Goal: Task Accomplishment & Management: Complete application form

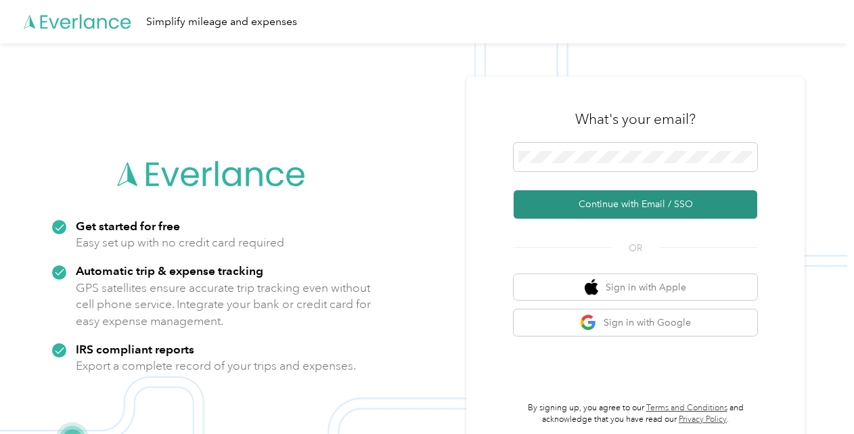
click at [616, 202] on button "Continue with Email / SSO" at bounding box center [636, 204] width 244 height 28
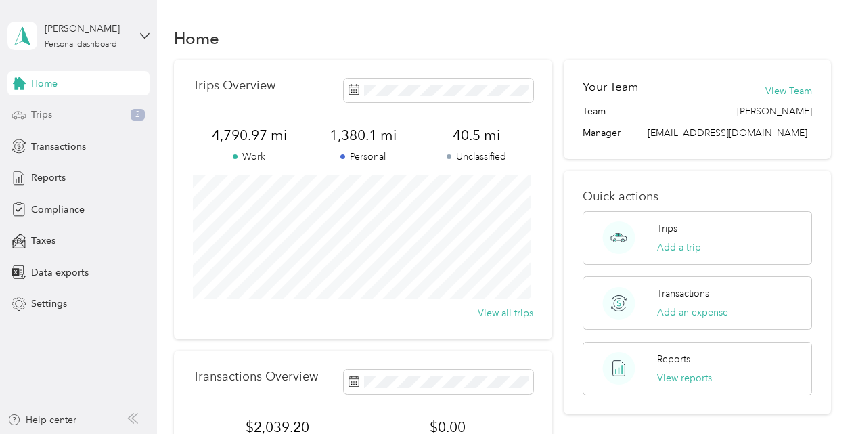
click at [41, 114] on span "Trips" at bounding box center [41, 115] width 21 height 14
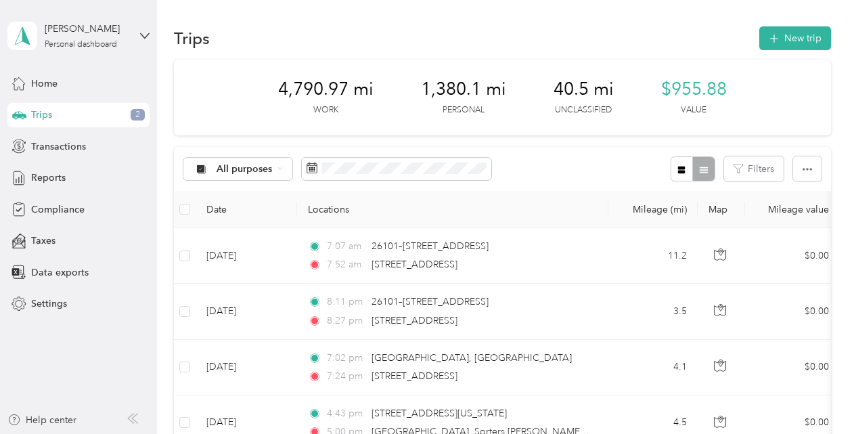
click at [133, 417] on icon at bounding box center [132, 418] width 11 height 11
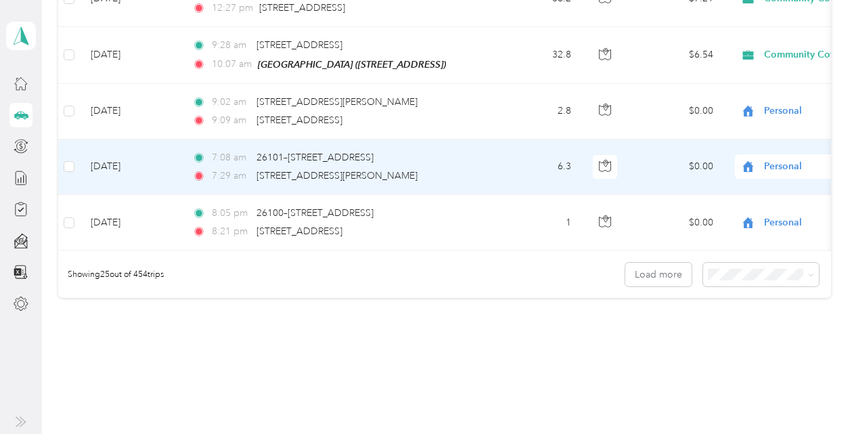
scroll to position [1421, 0]
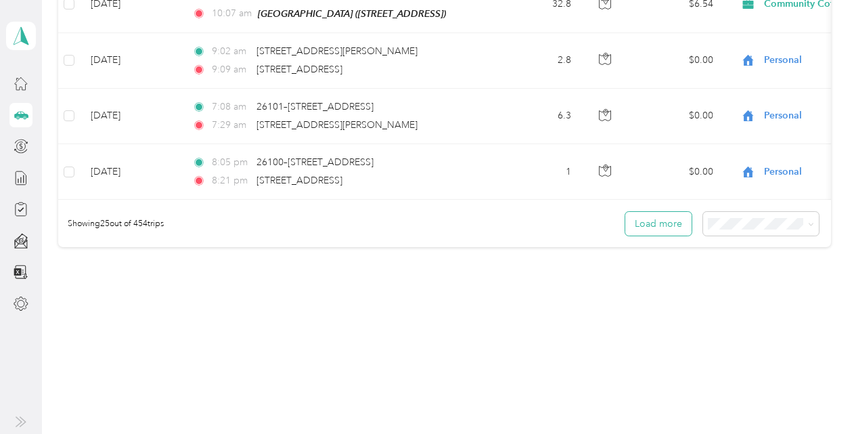
click at [647, 225] on button "Load more" at bounding box center [658, 224] width 66 height 24
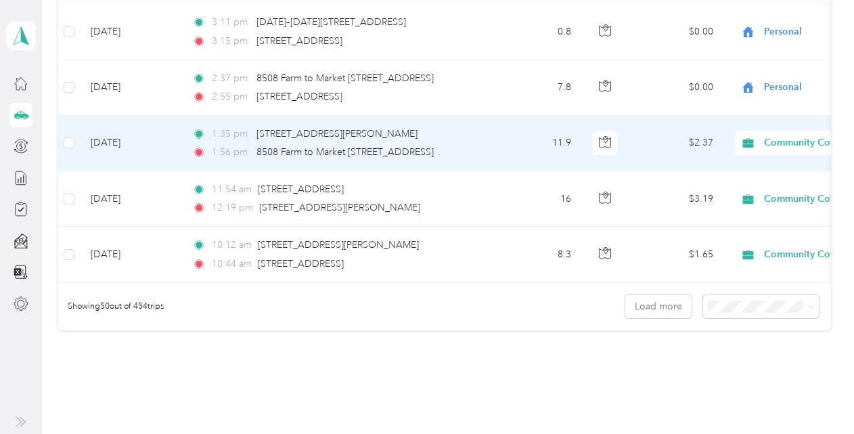
scroll to position [2774, 0]
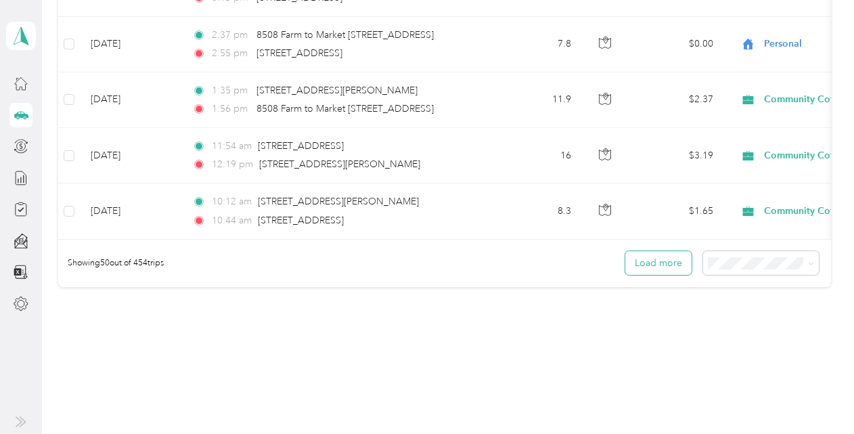
click at [671, 257] on button "Load more" at bounding box center [658, 263] width 66 height 24
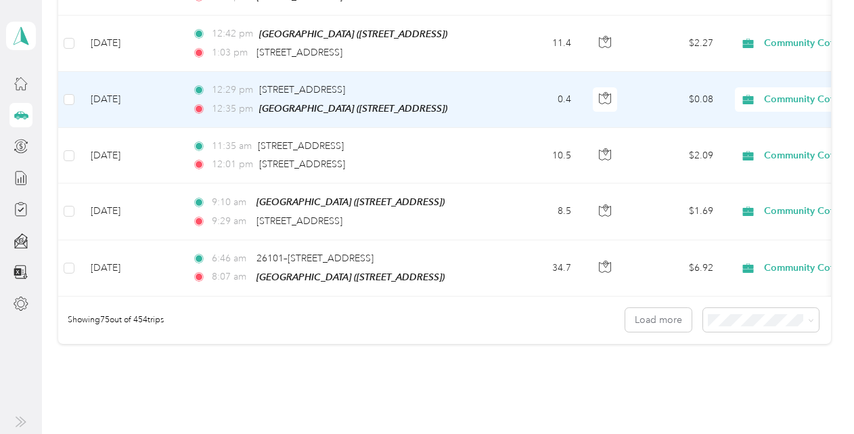
scroll to position [4195, 0]
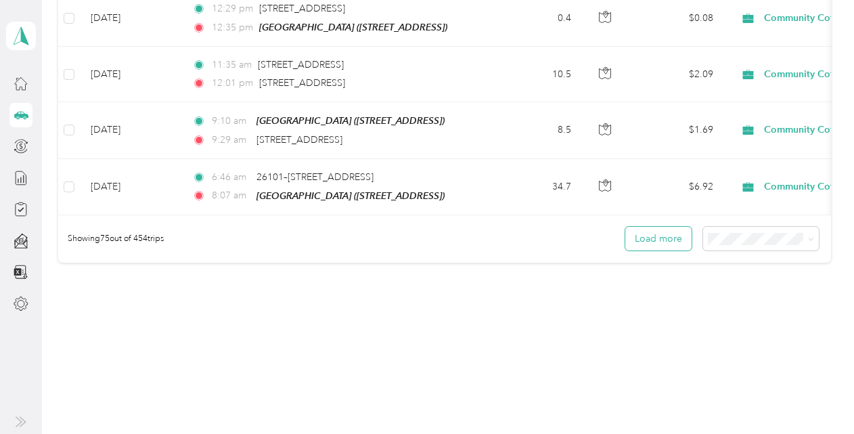
click at [669, 227] on button "Load more" at bounding box center [658, 239] width 66 height 24
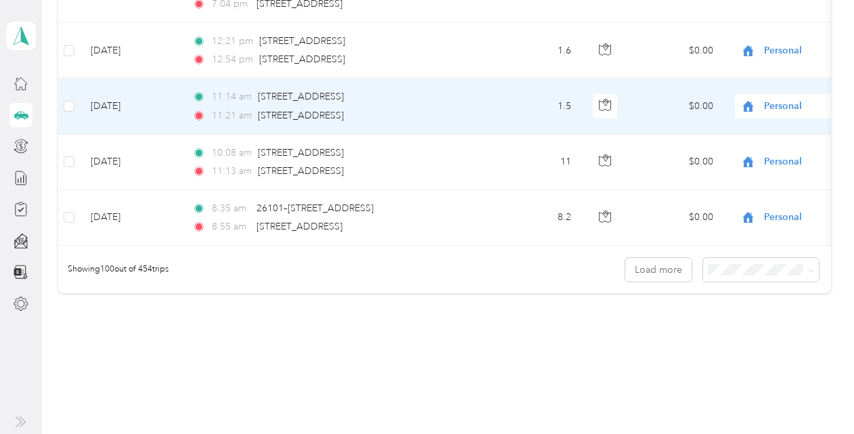
scroll to position [5581, 0]
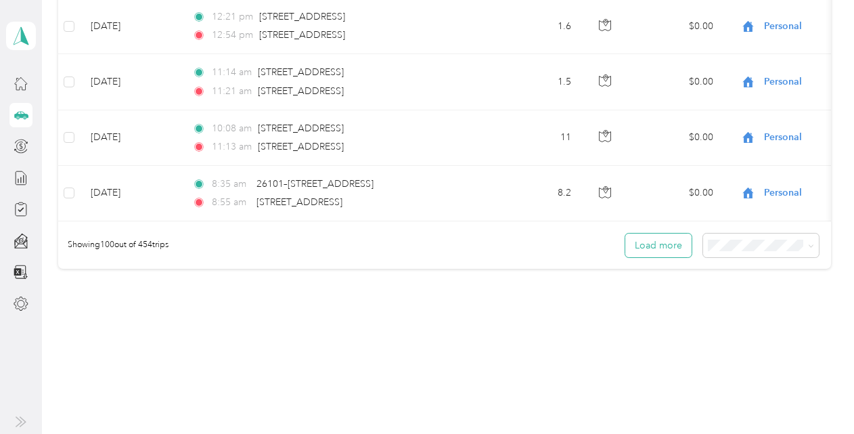
click at [651, 233] on button "Load more" at bounding box center [658, 245] width 66 height 24
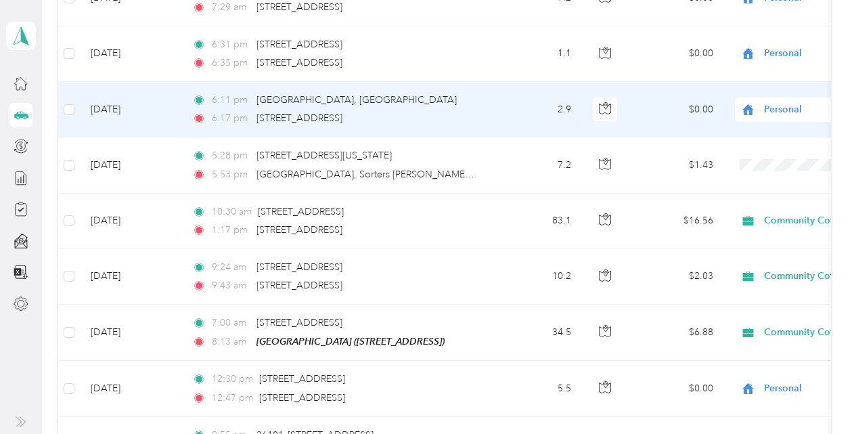
scroll to position [6393, 0]
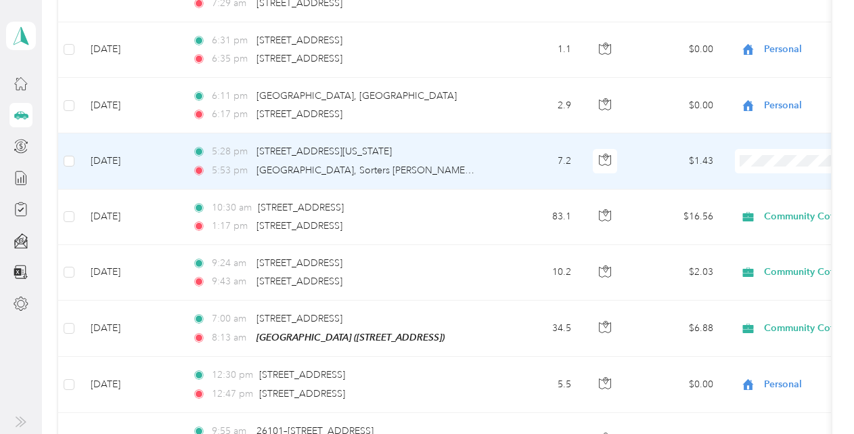
click at [728, 173] on span "Personal" at bounding box center [782, 168] width 125 height 14
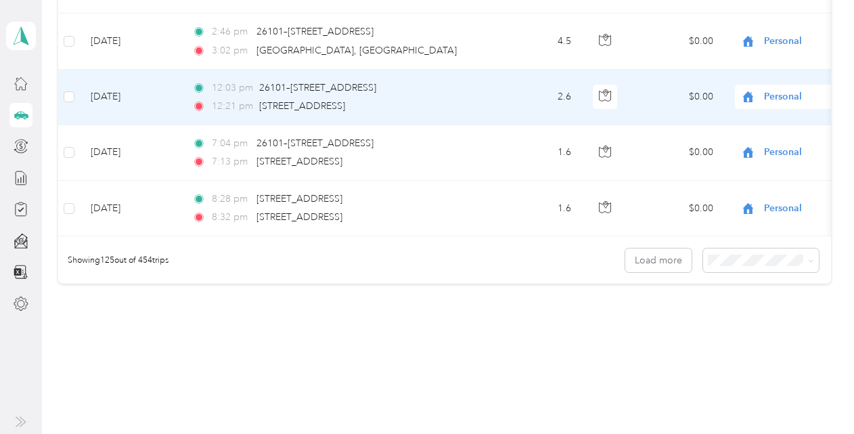
scroll to position [6967, 0]
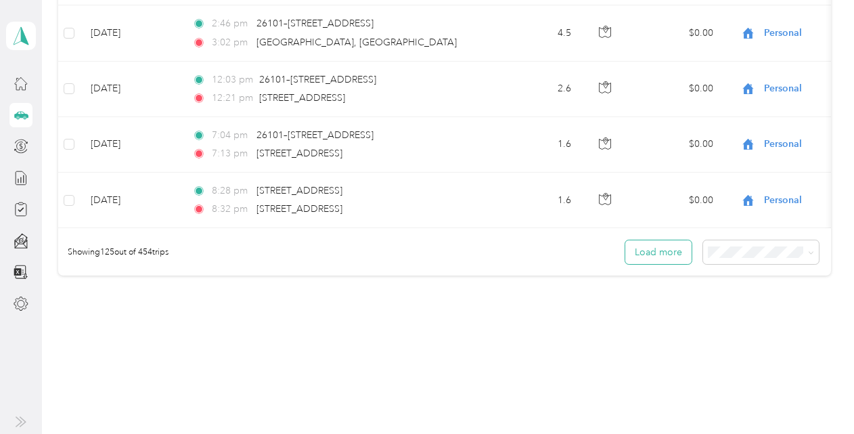
click at [669, 240] on button "Load more" at bounding box center [658, 252] width 66 height 24
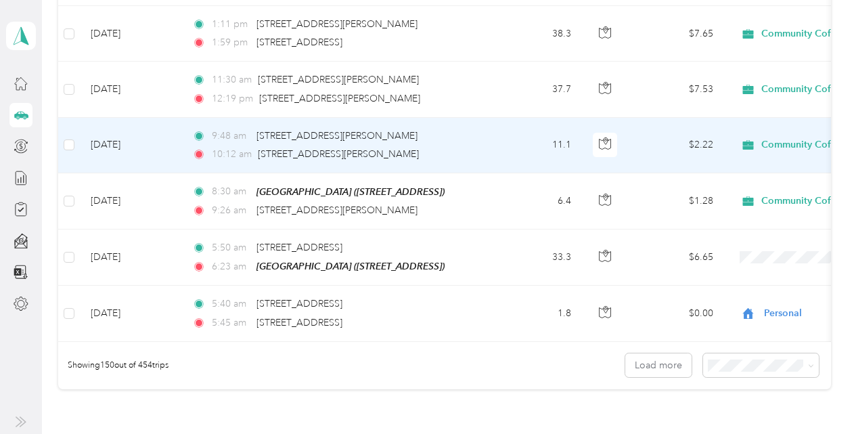
scroll to position [8253, 0]
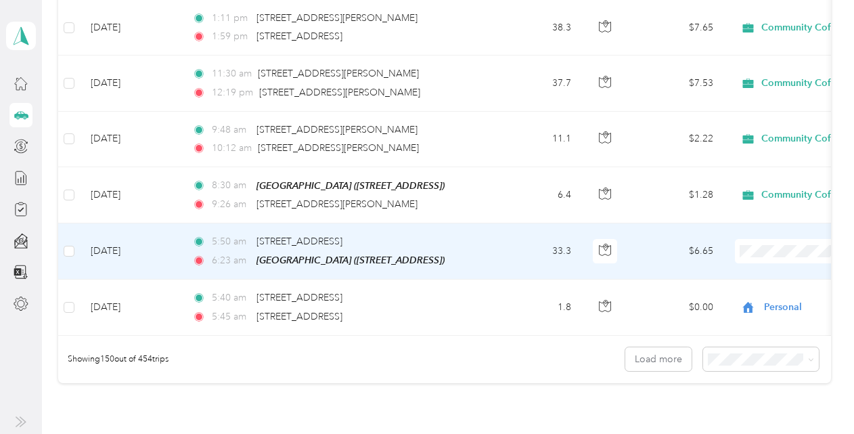
click at [747, 233] on li "Community Coffee" at bounding box center [770, 230] width 168 height 24
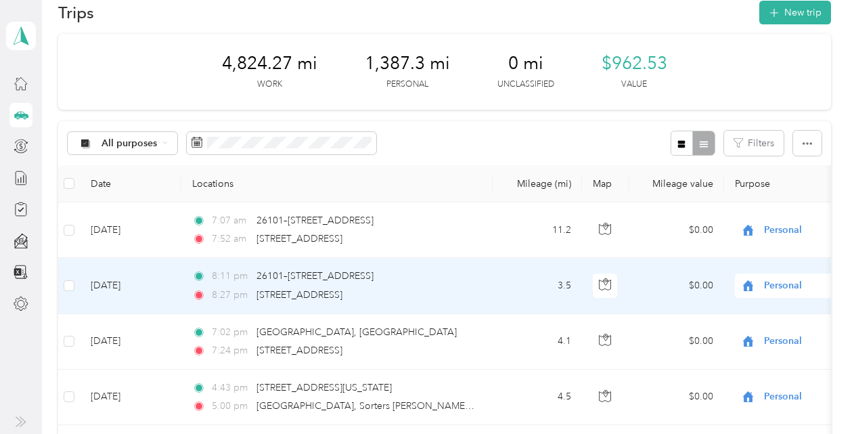
scroll to position [0, 0]
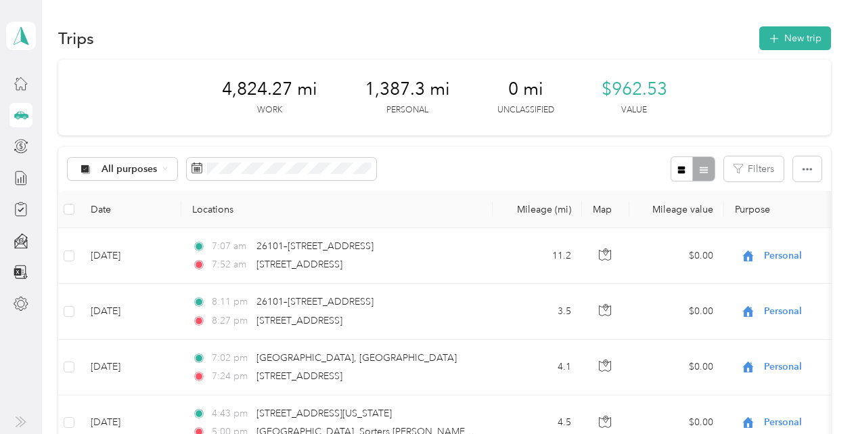
click at [18, 421] on icon at bounding box center [21, 421] width 11 height 11
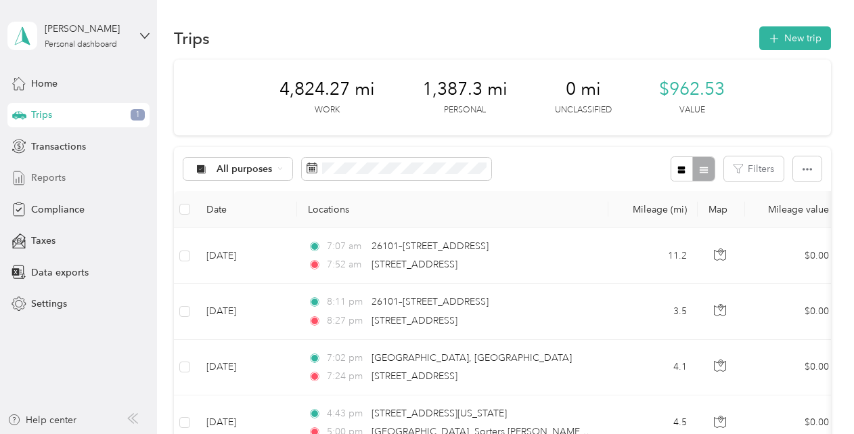
click at [51, 177] on span "Reports" at bounding box center [48, 178] width 35 height 14
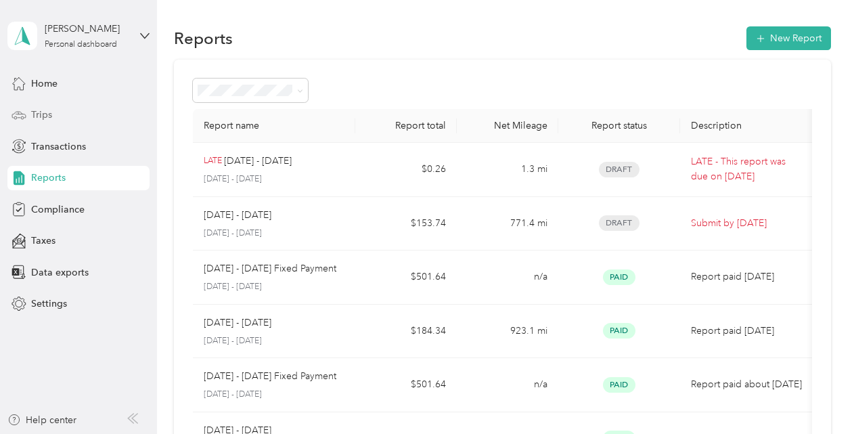
click at [45, 114] on span "Trips" at bounding box center [41, 115] width 21 height 14
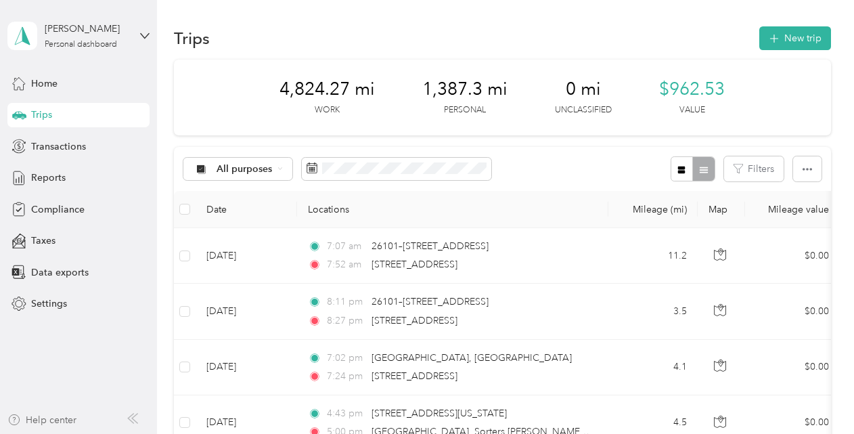
click at [61, 416] on div "Help center" at bounding box center [41, 420] width 69 height 14
click at [135, 415] on icon at bounding box center [134, 417] width 5 height 9
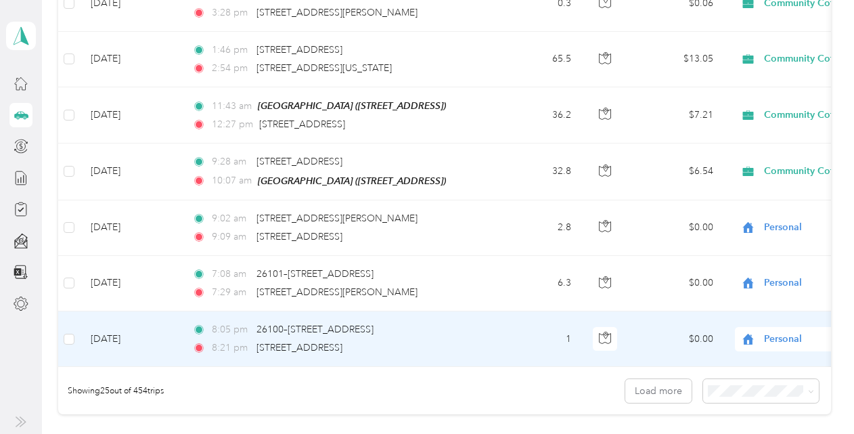
scroll to position [1286, 0]
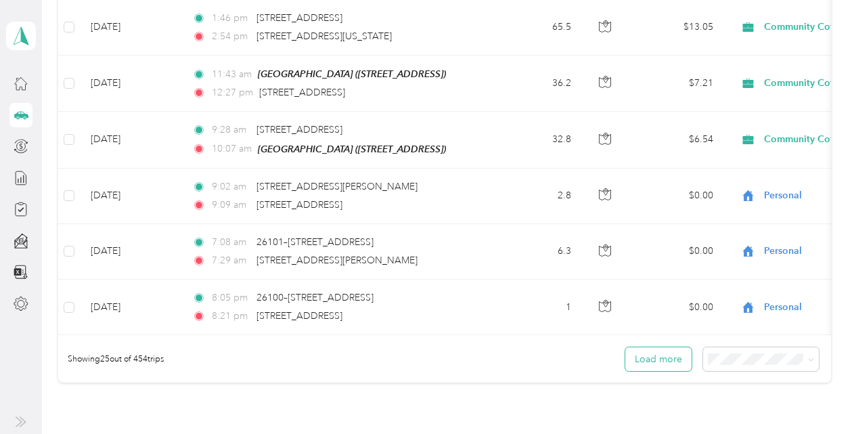
click at [656, 365] on button "Load more" at bounding box center [658, 359] width 66 height 24
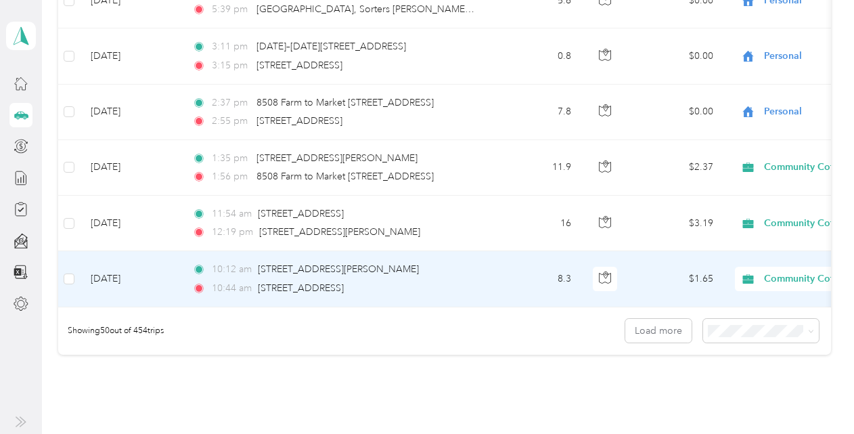
scroll to position [2774, 0]
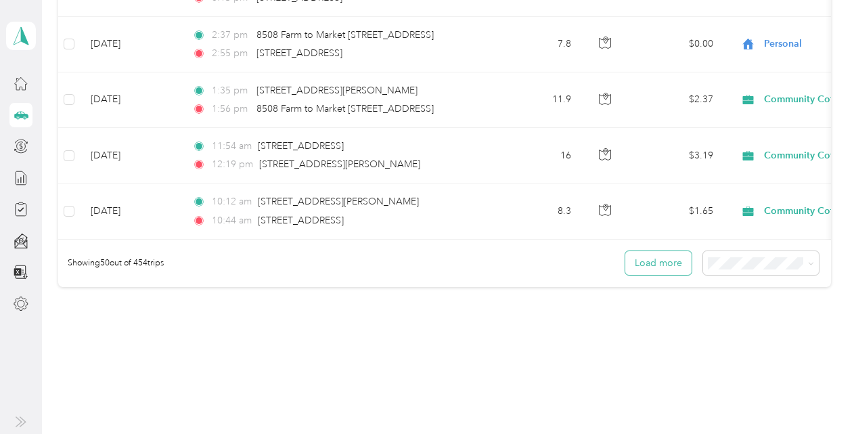
click at [661, 256] on button "Load more" at bounding box center [658, 263] width 66 height 24
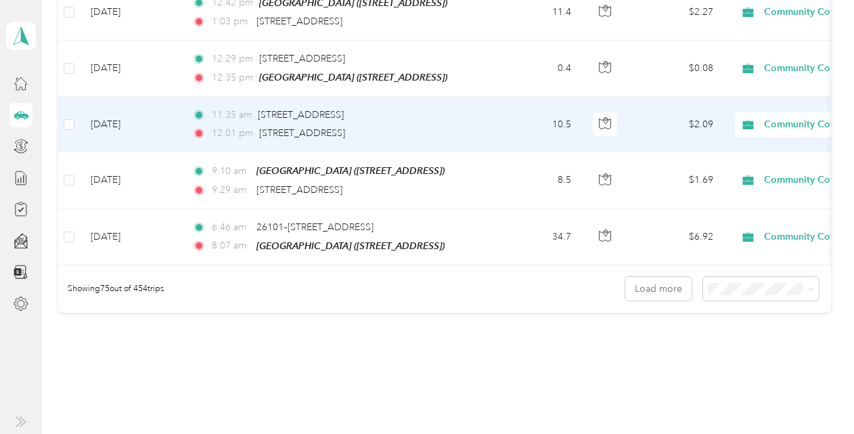
scroll to position [4195, 0]
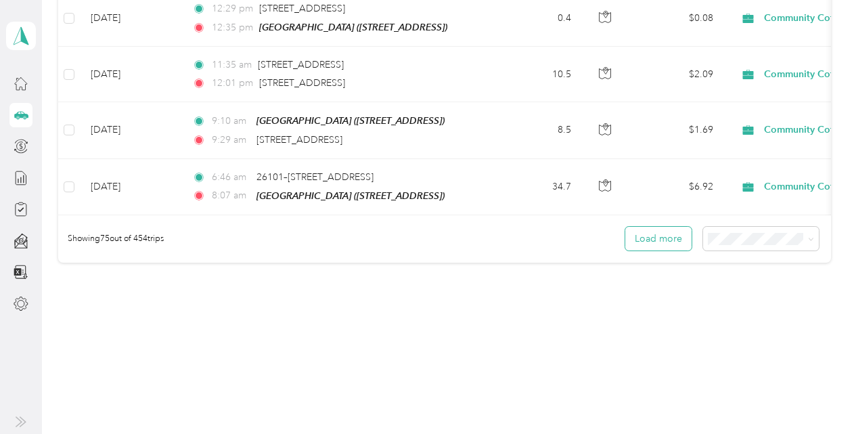
click at [647, 227] on button "Load more" at bounding box center [658, 239] width 66 height 24
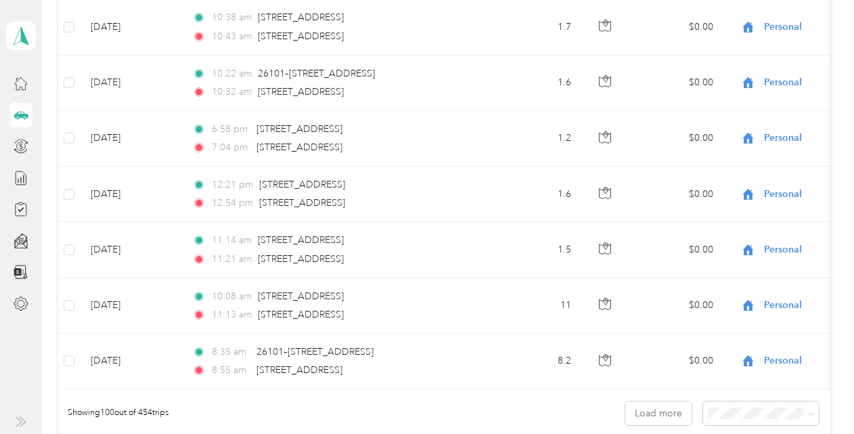
scroll to position [5481, 0]
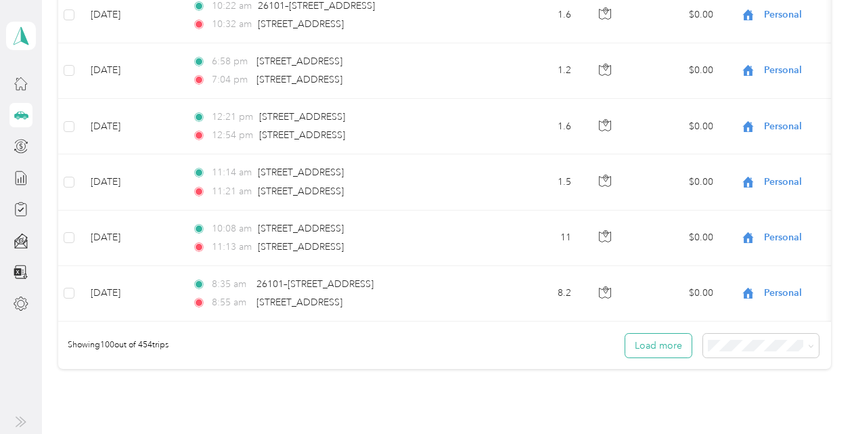
click at [656, 334] on button "Load more" at bounding box center [658, 346] width 66 height 24
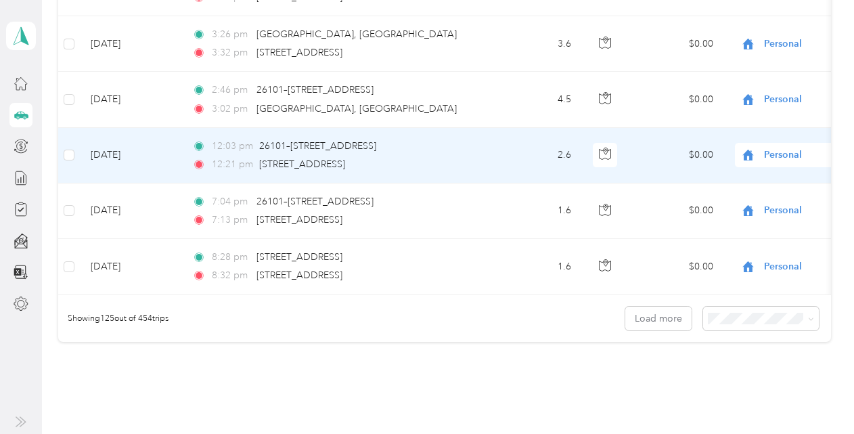
scroll to position [6967, 0]
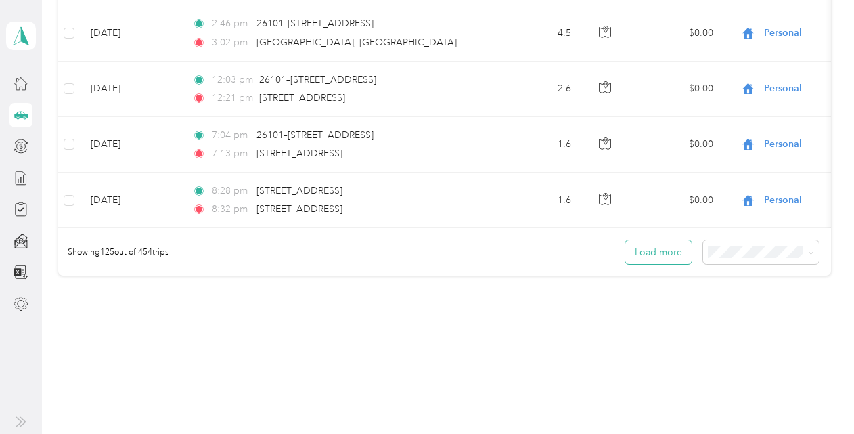
click at [649, 240] on button "Load more" at bounding box center [658, 252] width 66 height 24
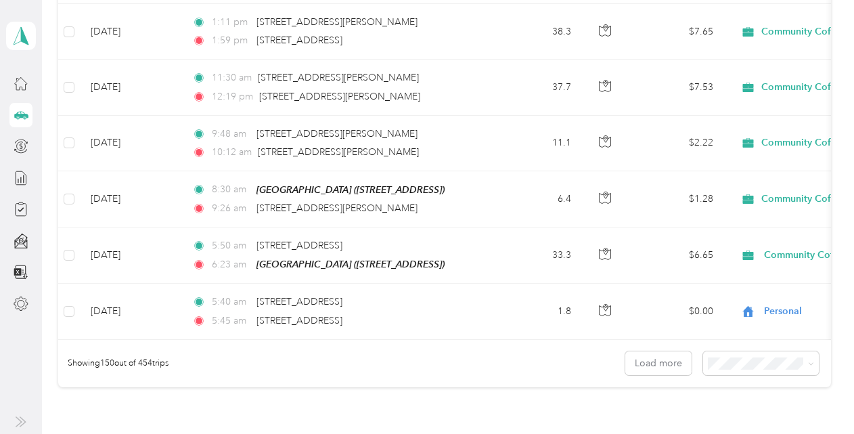
scroll to position [8253, 0]
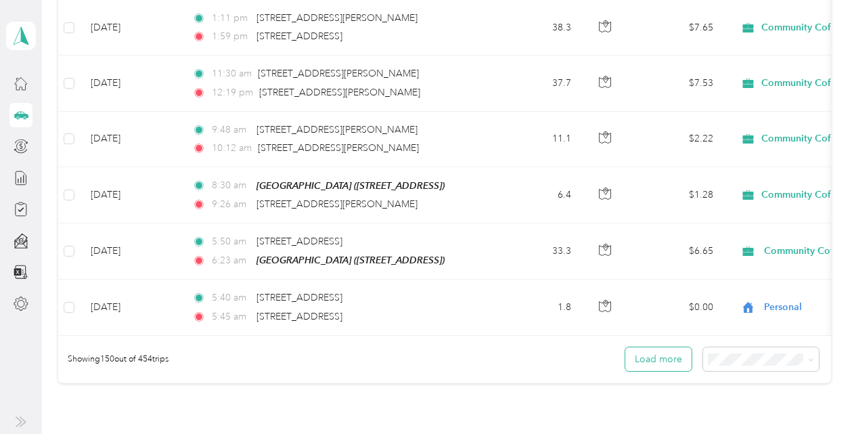
click at [650, 347] on button "Load more" at bounding box center [658, 359] width 66 height 24
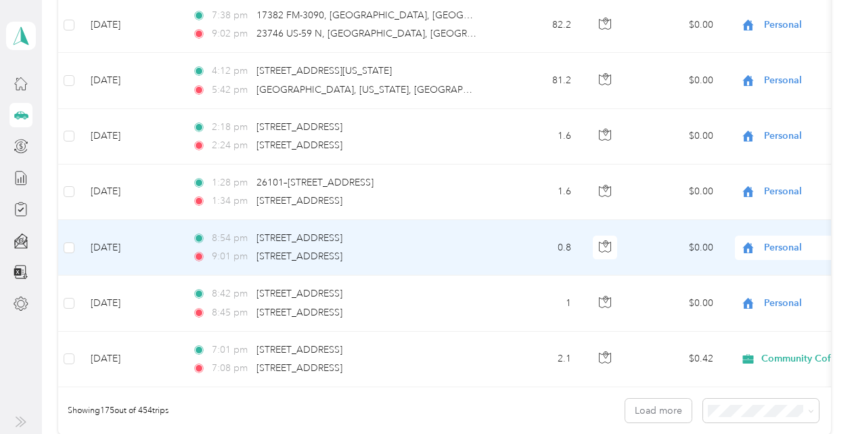
scroll to position [9674, 0]
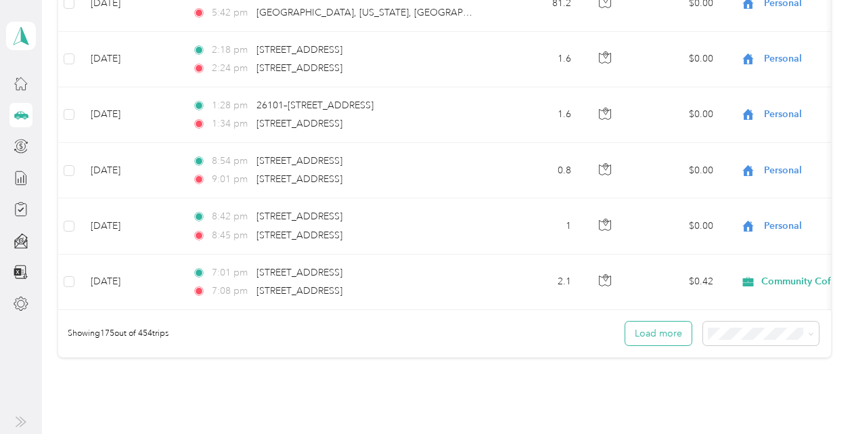
click at [652, 321] on button "Load more" at bounding box center [658, 333] width 66 height 24
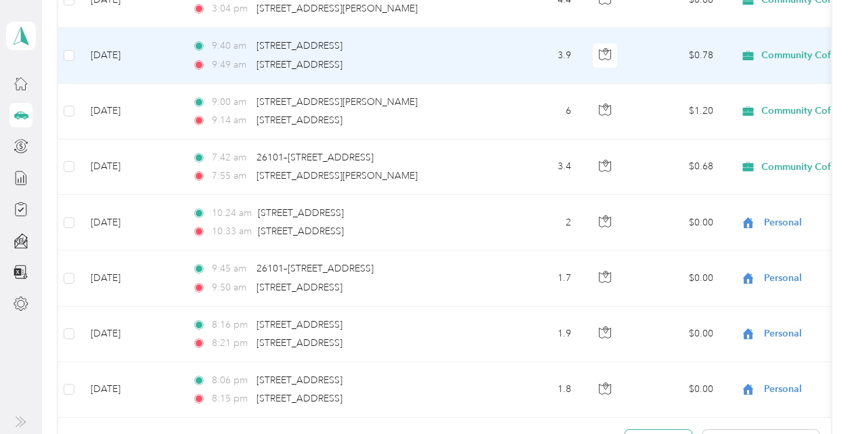
scroll to position [11027, 0]
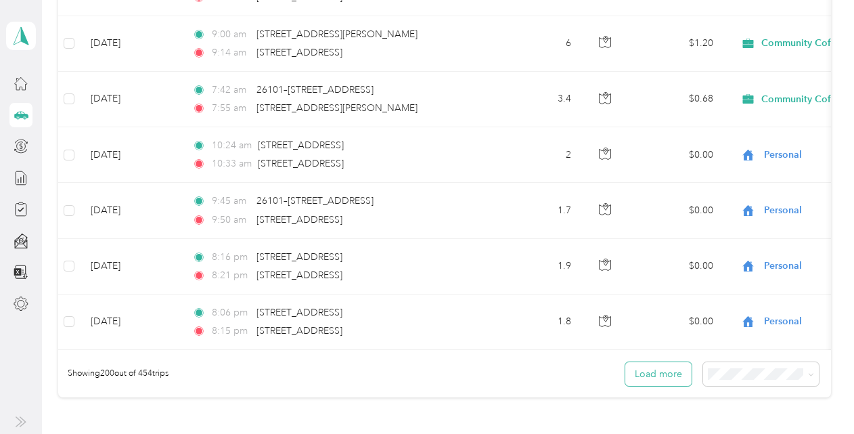
click at [655, 362] on button "Load more" at bounding box center [658, 374] width 66 height 24
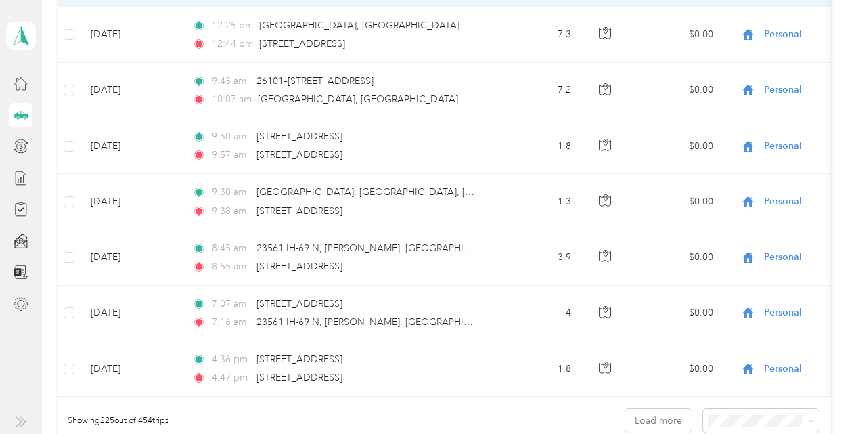
scroll to position [12381, 0]
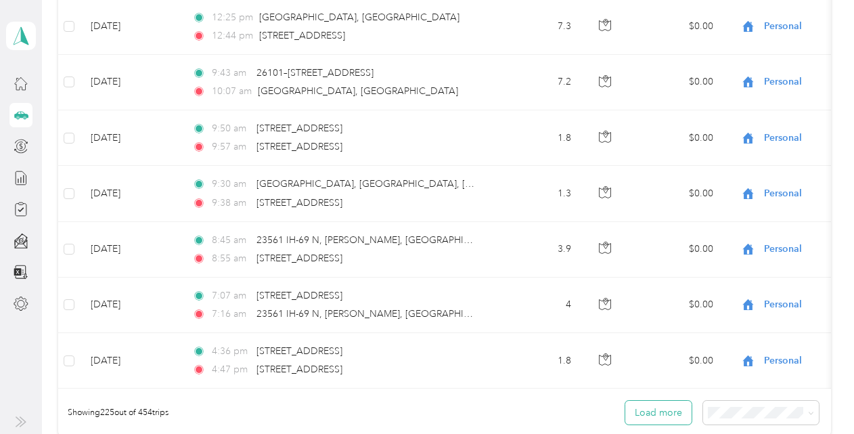
click at [658, 401] on button "Load more" at bounding box center [658, 413] width 66 height 24
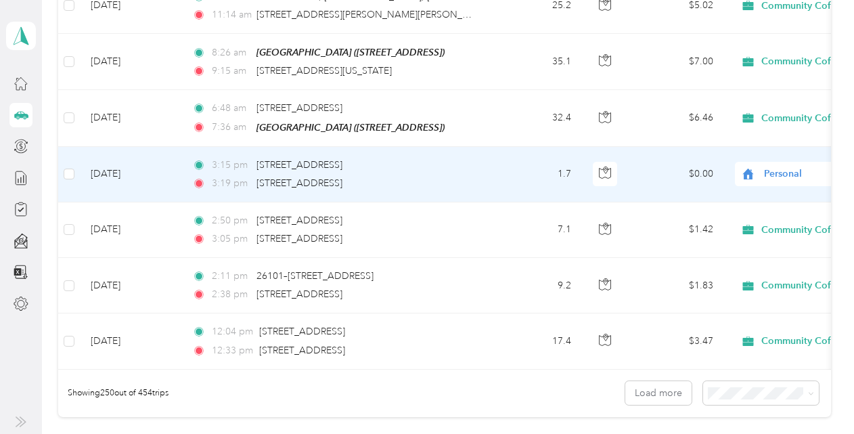
scroll to position [13869, 0]
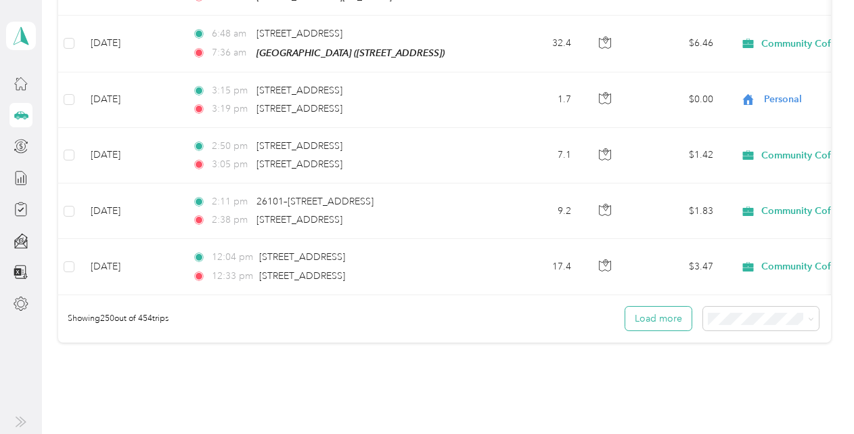
click at [652, 307] on button "Load more" at bounding box center [658, 319] width 66 height 24
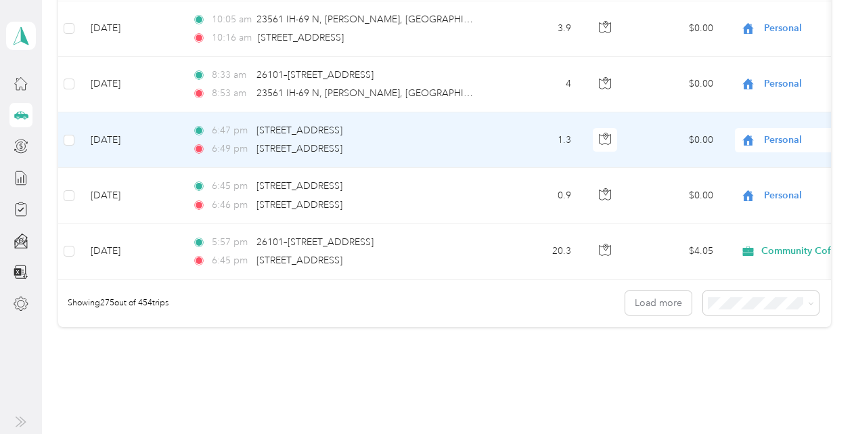
scroll to position [15281, 0]
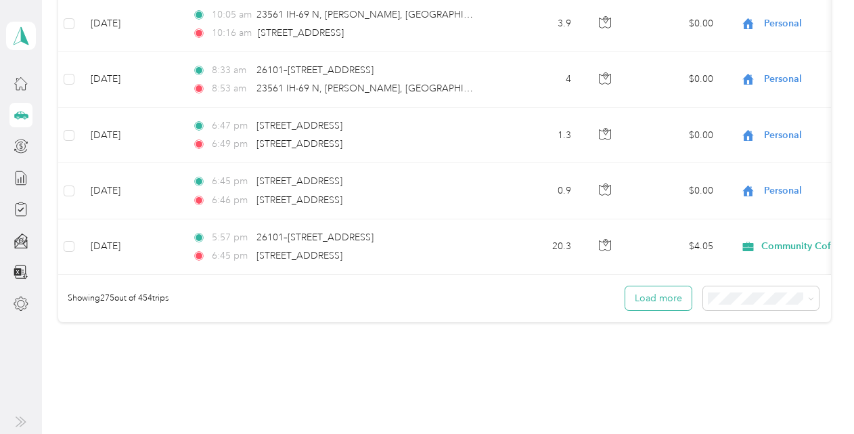
click at [646, 286] on button "Load more" at bounding box center [658, 298] width 66 height 24
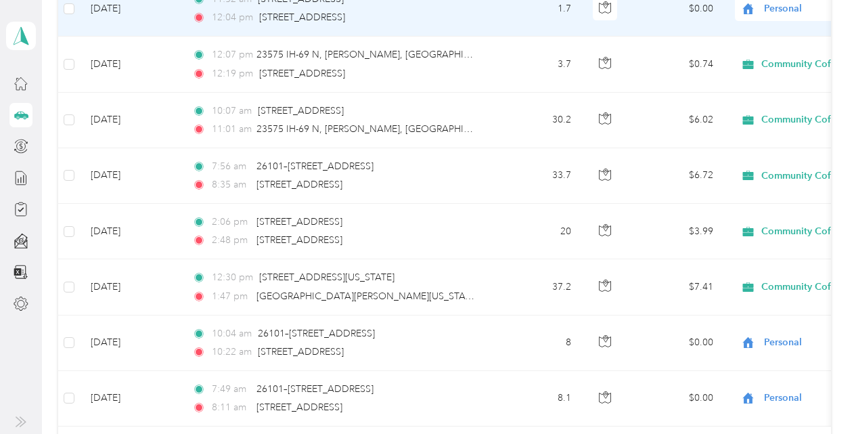
scroll to position [16567, 0]
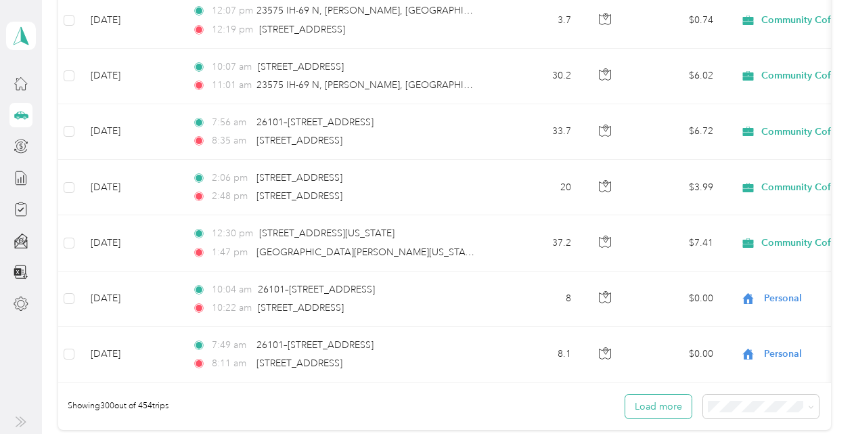
click at [652, 395] on button "Load more" at bounding box center [658, 407] width 66 height 24
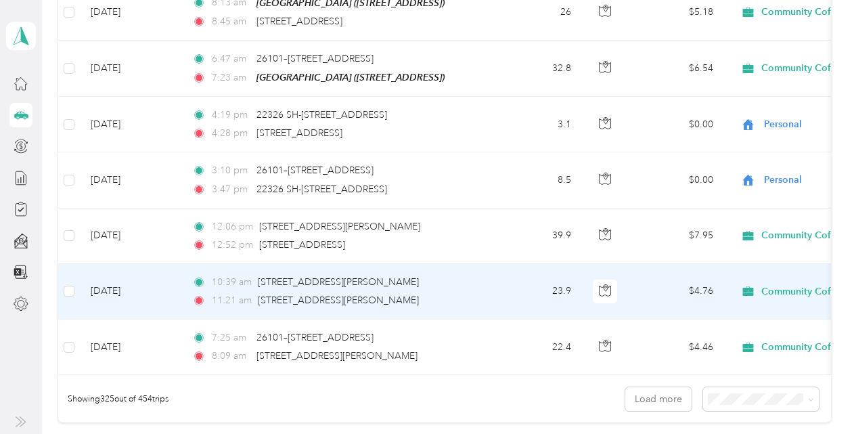
scroll to position [17988, 0]
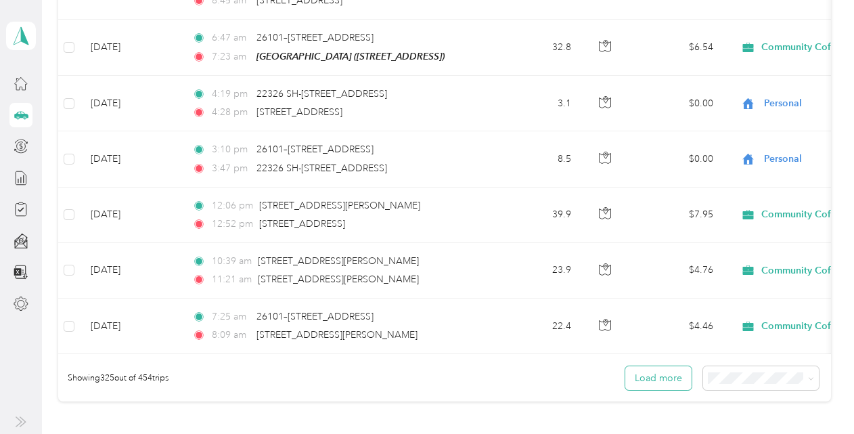
click at [644, 366] on button "Load more" at bounding box center [658, 378] width 66 height 24
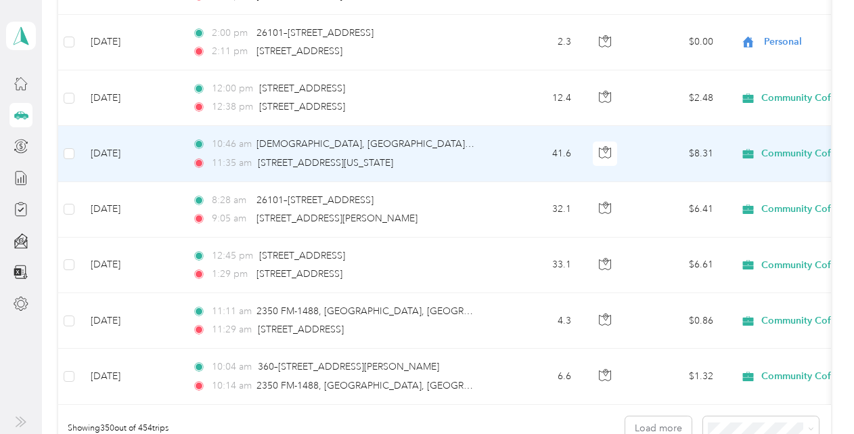
scroll to position [19409, 0]
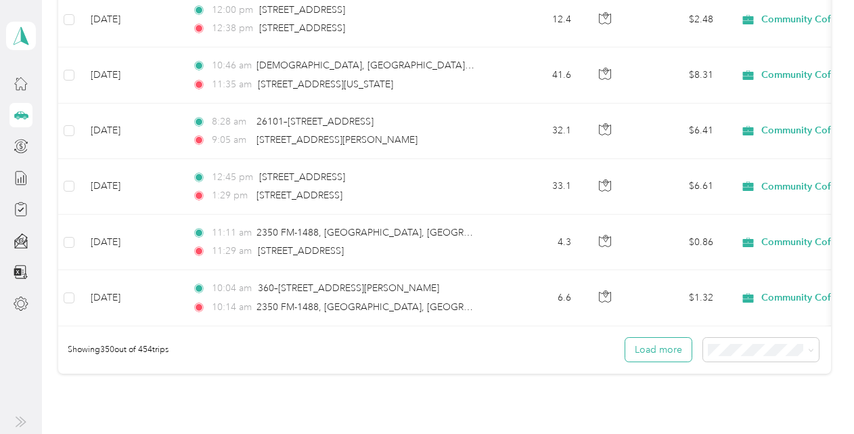
click at [654, 338] on button "Load more" at bounding box center [658, 350] width 66 height 24
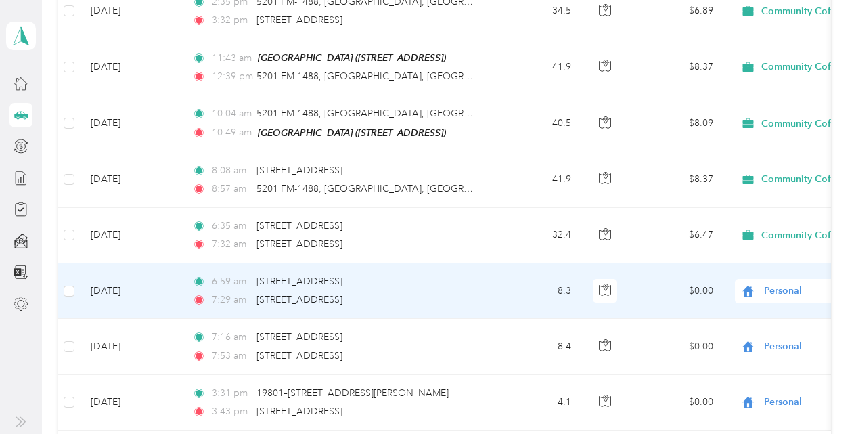
scroll to position [20763, 0]
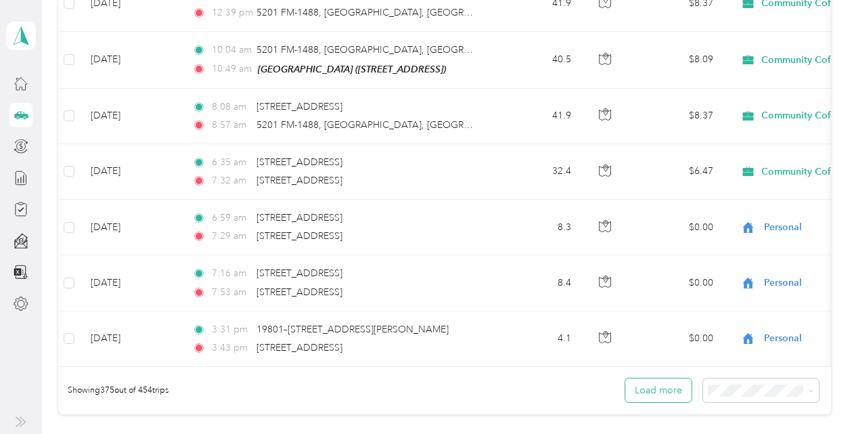
click at [660, 378] on button "Load more" at bounding box center [658, 390] width 66 height 24
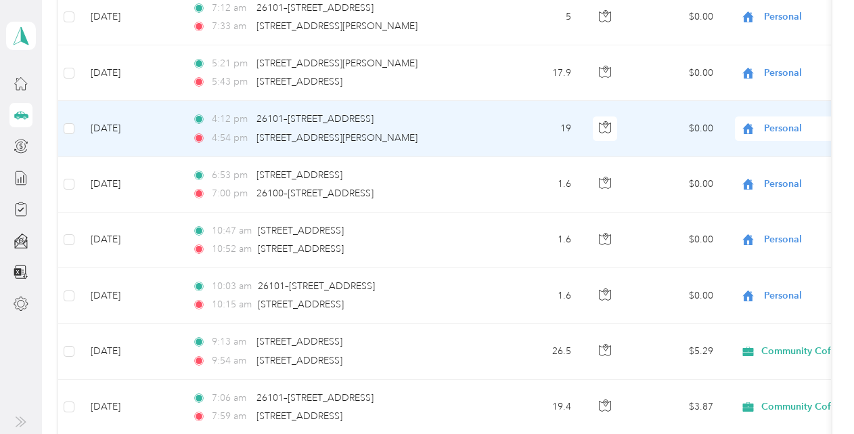
scroll to position [22116, 0]
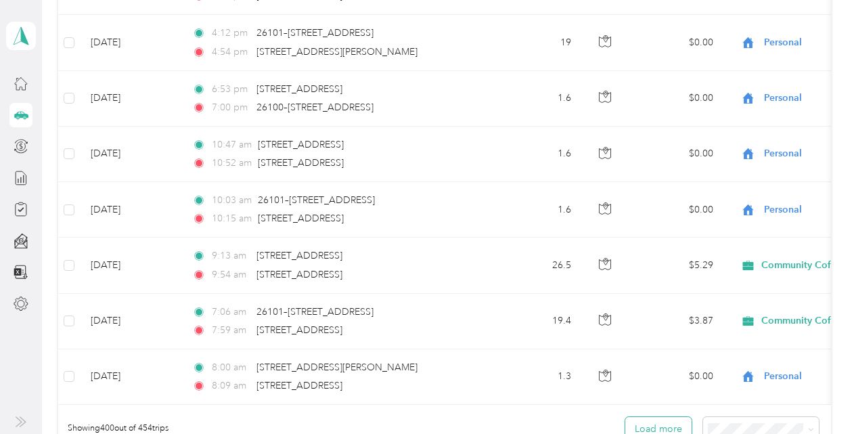
click at [641, 417] on button "Load more" at bounding box center [658, 429] width 66 height 24
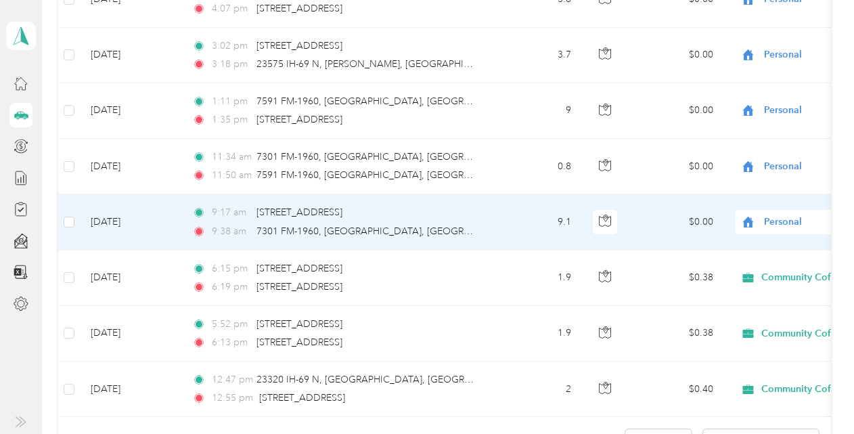
scroll to position [23537, 0]
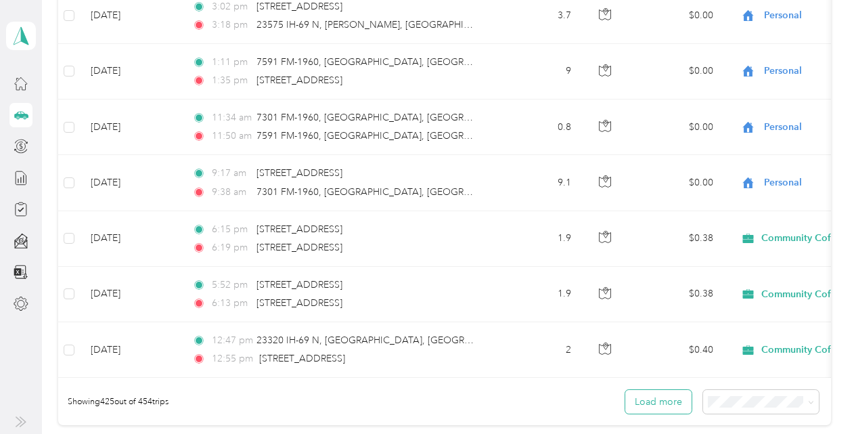
click at [647, 390] on button "Load more" at bounding box center [658, 402] width 66 height 24
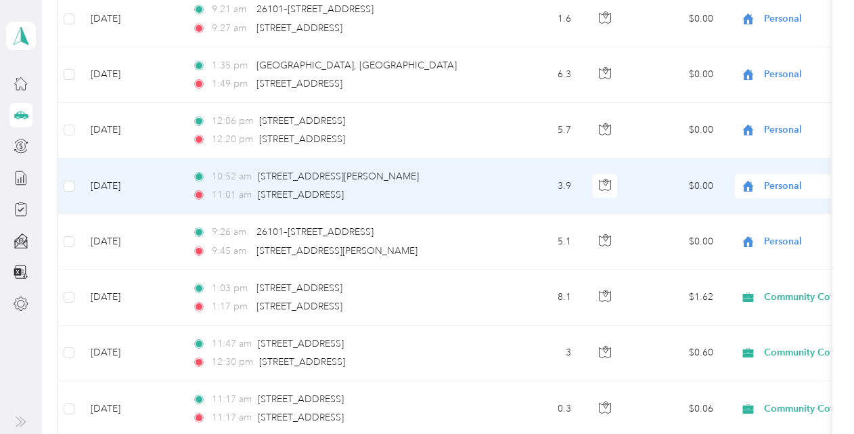
scroll to position [24823, 0]
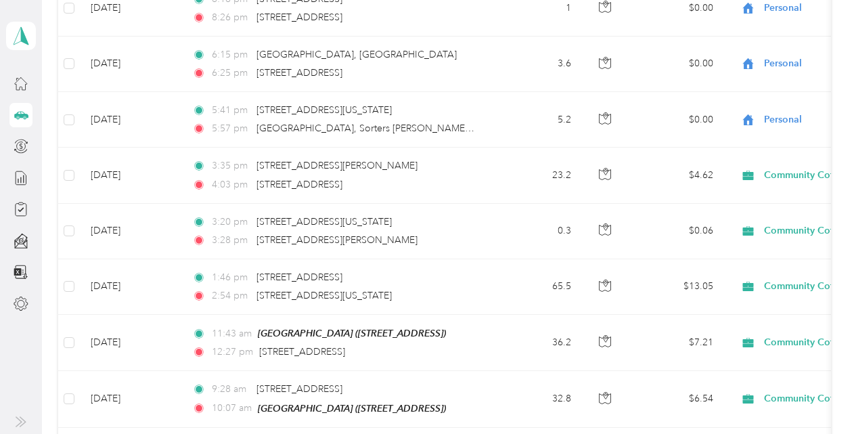
scroll to position [0, 0]
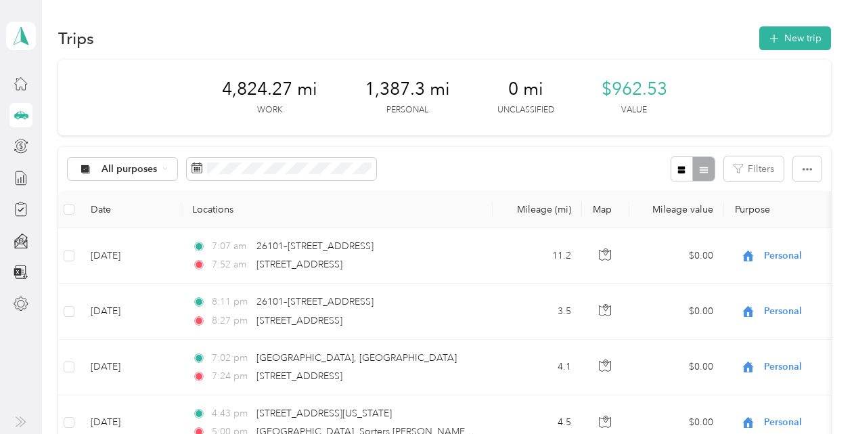
click at [25, 418] on icon at bounding box center [21, 421] width 11 height 11
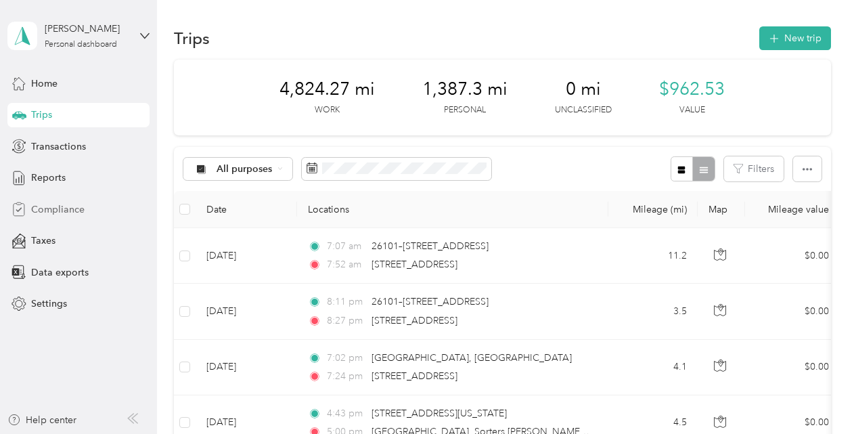
click at [45, 207] on span "Compliance" at bounding box center [57, 209] width 53 height 14
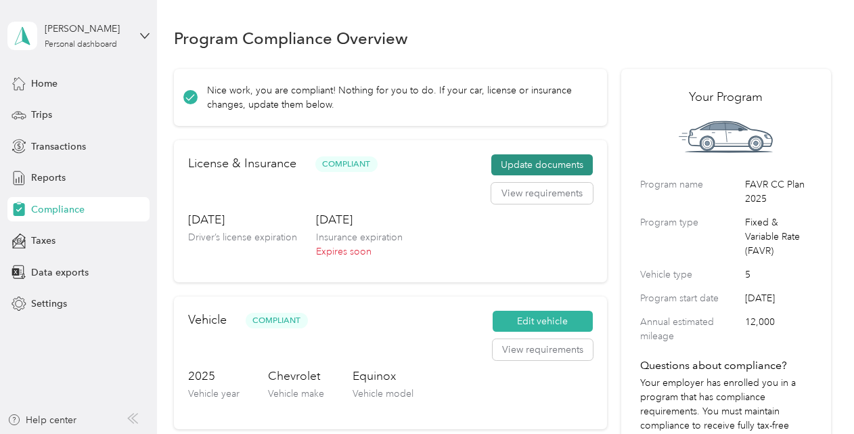
click at [545, 163] on button "Update documents" at bounding box center [542, 165] width 102 height 22
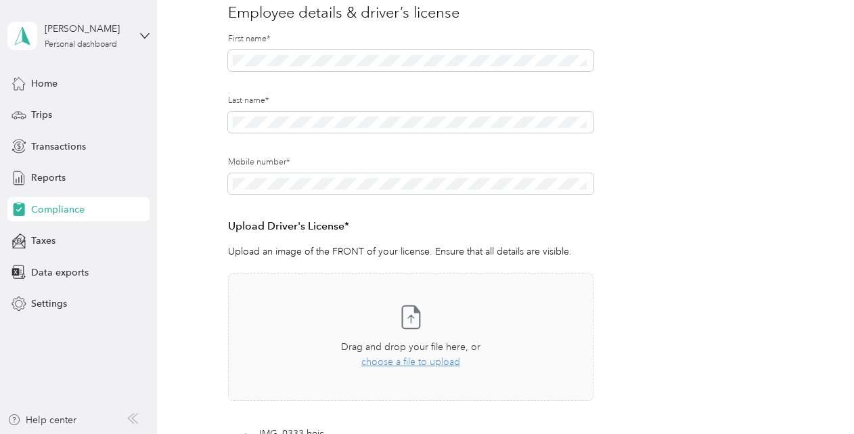
scroll to position [203, 0]
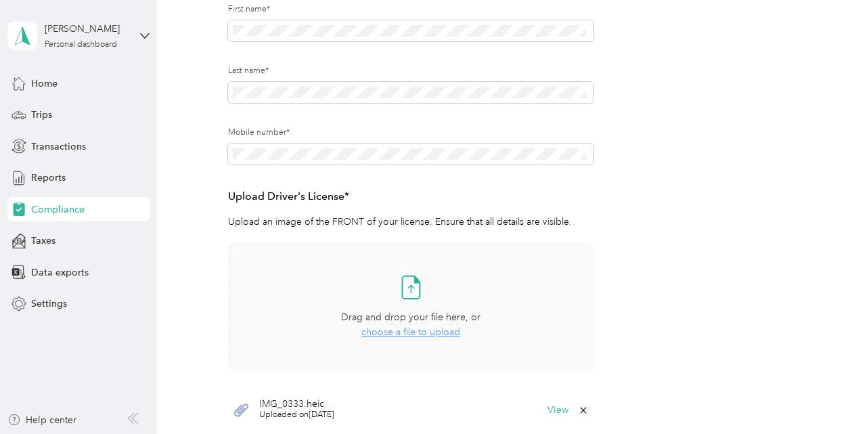
click at [428, 334] on span "choose a file to upload" at bounding box center [410, 332] width 99 height 12
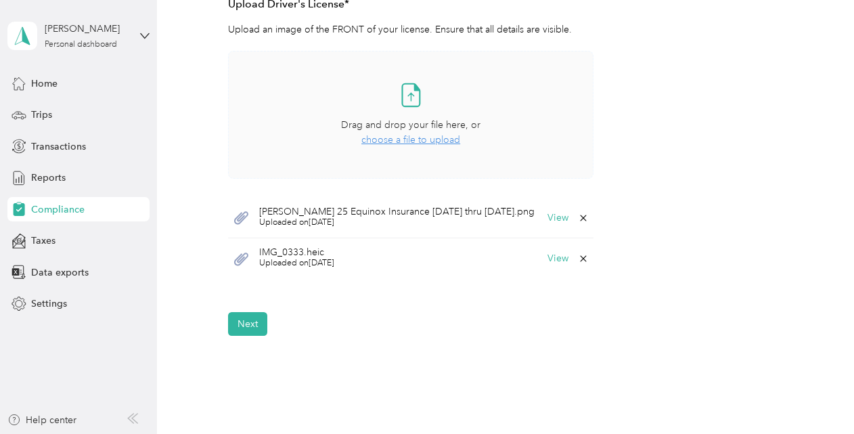
scroll to position [406, 0]
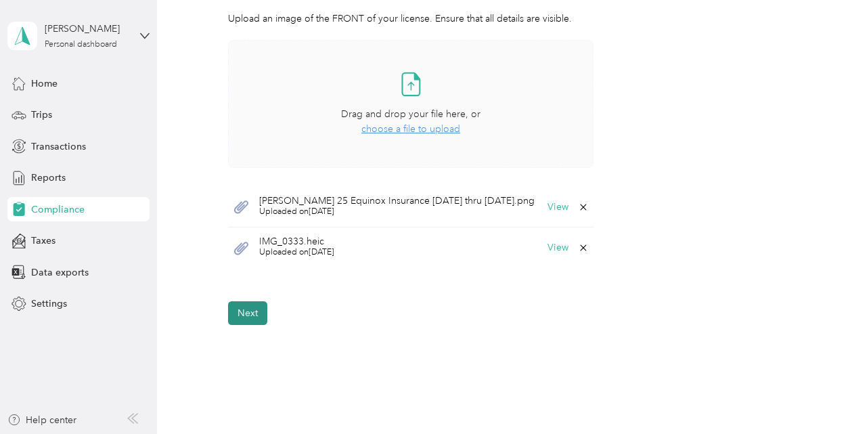
click at [248, 314] on button "Next" at bounding box center [247, 313] width 39 height 24
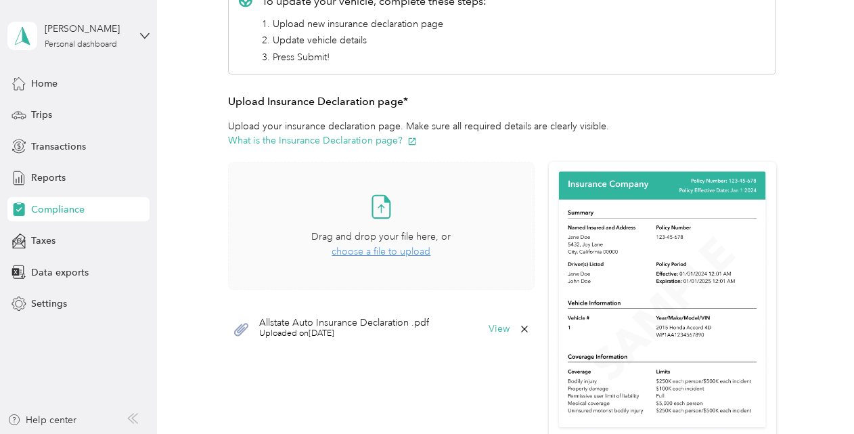
scroll to position [287, 0]
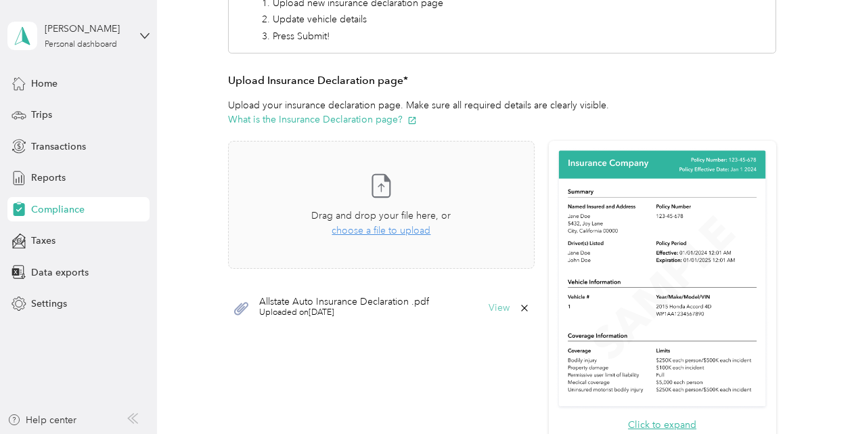
click at [491, 306] on button "View" at bounding box center [499, 307] width 21 height 9
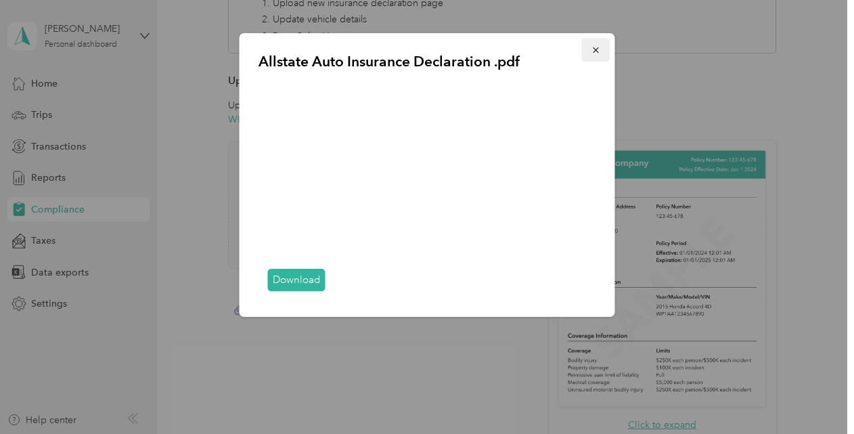
click at [595, 51] on icon "button" at bounding box center [595, 49] width 9 height 9
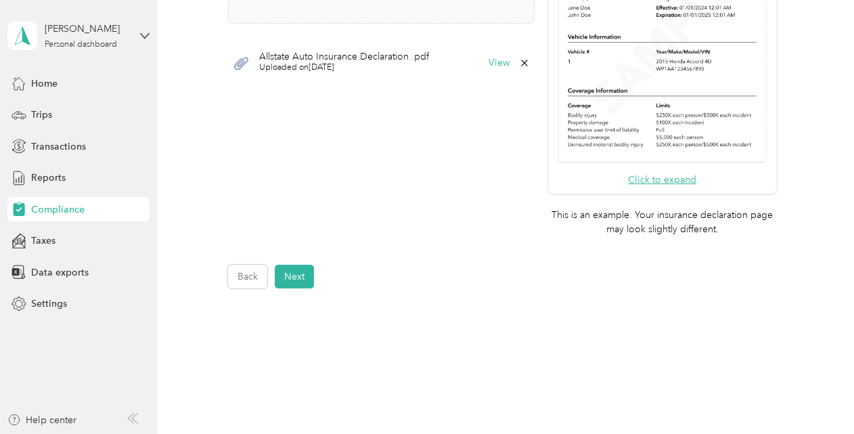
scroll to position [558, 0]
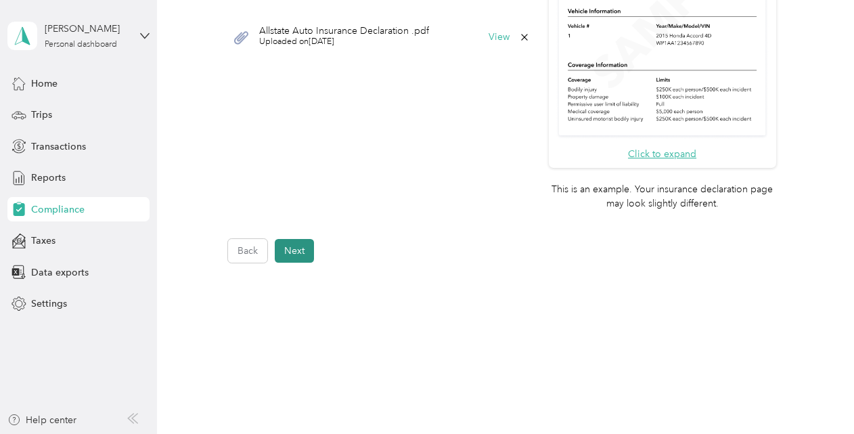
click at [290, 250] on button "Next" at bounding box center [294, 251] width 39 height 24
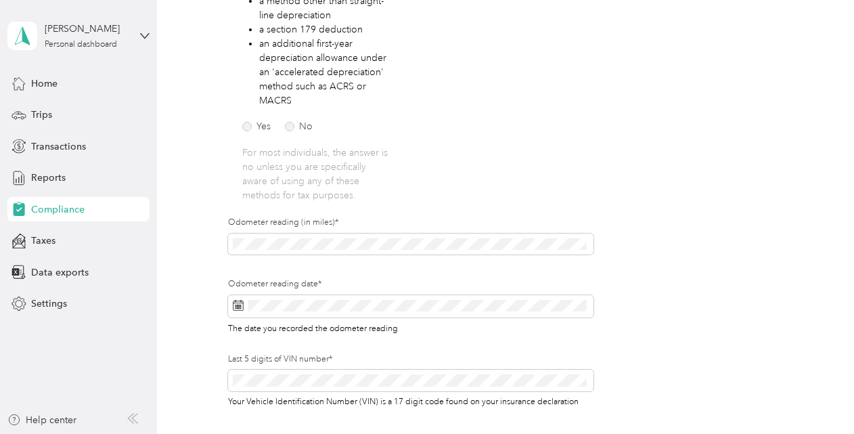
scroll to position [302, 0]
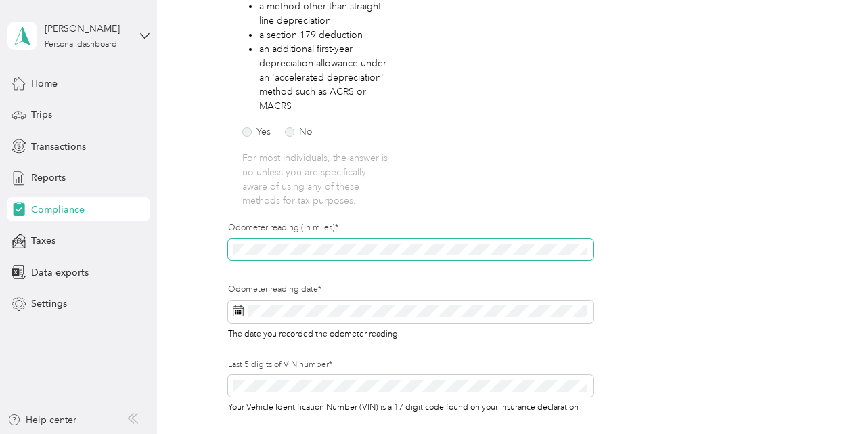
click at [217, 253] on div "Employee details & driver’s license License Insurance declaration Insurance Veh…" at bounding box center [502, 147] width 657 height 635
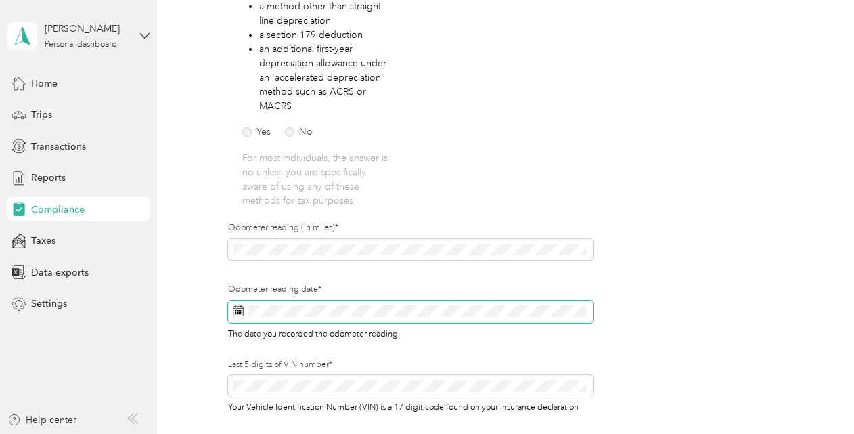
click at [239, 310] on rect at bounding box center [239, 310] width 1 height 1
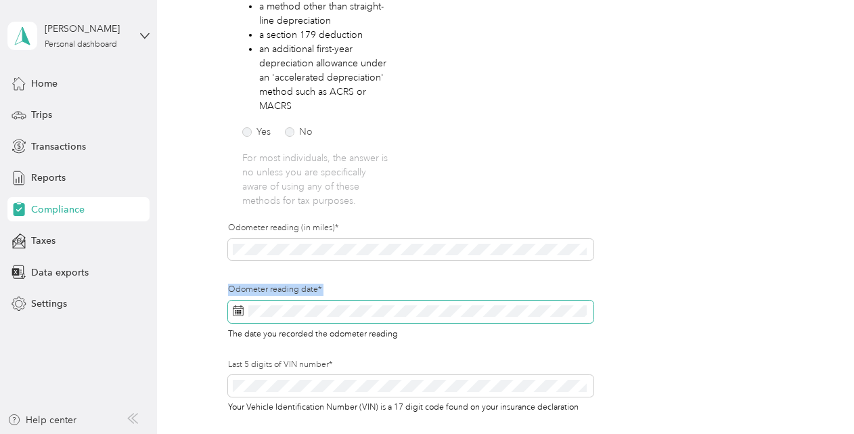
click at [239, 310] on rect at bounding box center [239, 310] width 1 height 1
click at [238, 310] on icon at bounding box center [238, 310] width 11 height 11
click at [310, 306] on span at bounding box center [410, 311] width 365 height 23
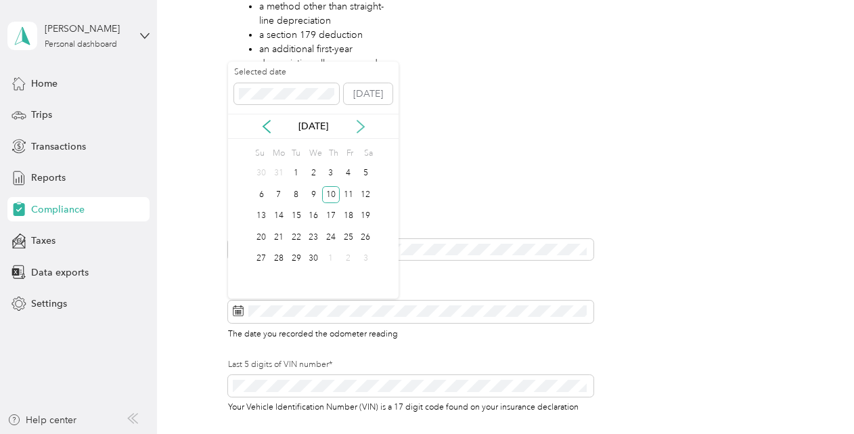
click at [359, 126] on icon at bounding box center [361, 127] width 14 height 14
click at [350, 257] on div "29" at bounding box center [349, 258] width 18 height 17
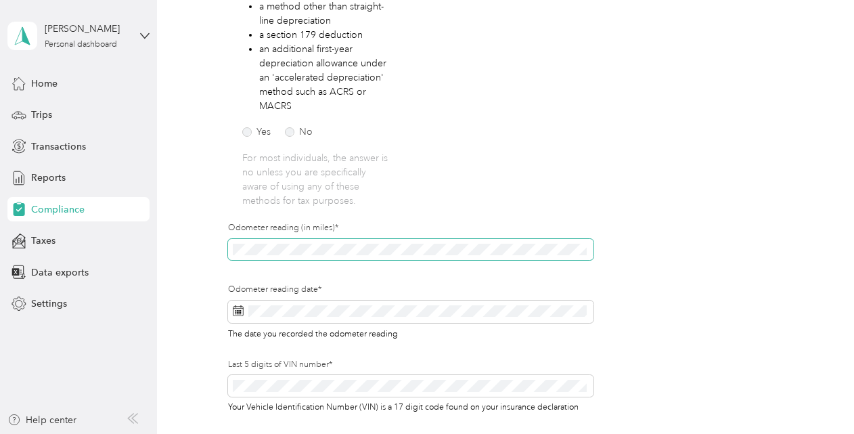
click at [217, 256] on div "Employee details & driver’s license License Insurance declaration Insurance Veh…" at bounding box center [502, 147] width 657 height 635
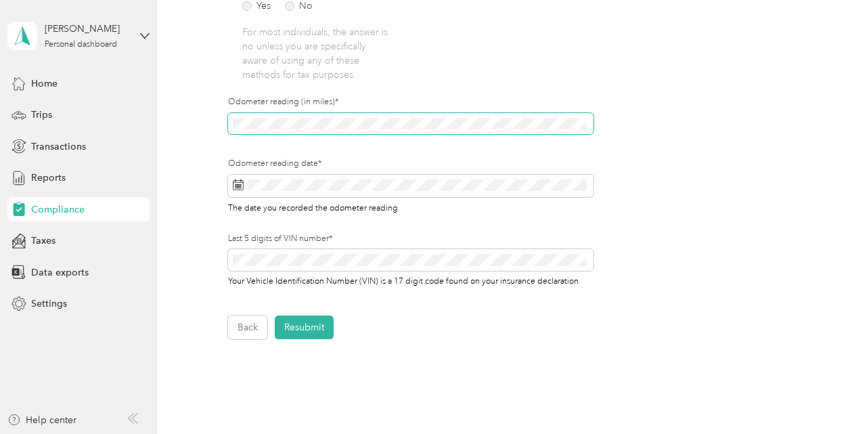
scroll to position [437, 0]
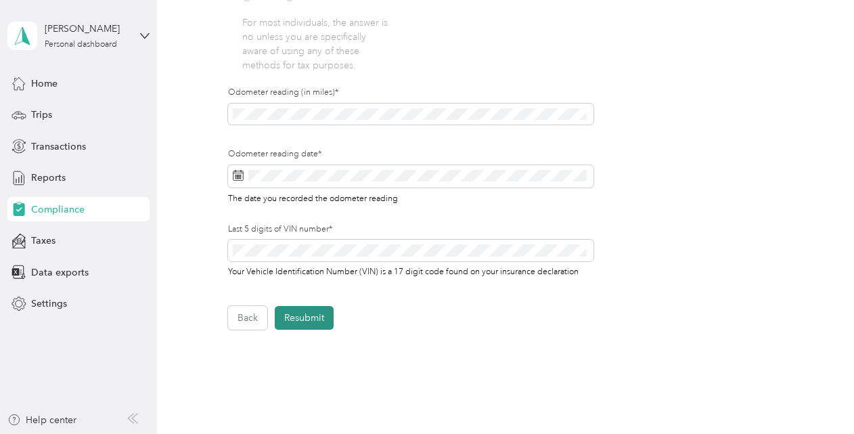
click at [317, 317] on button "Resubmit" at bounding box center [304, 318] width 59 height 24
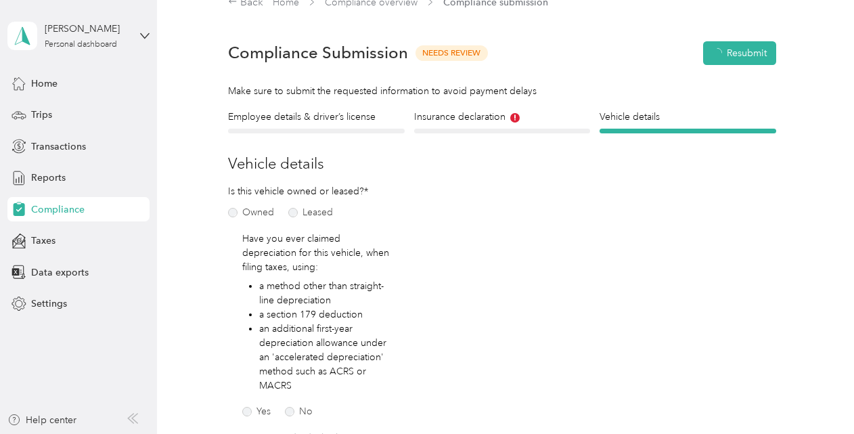
scroll to position [16, 0]
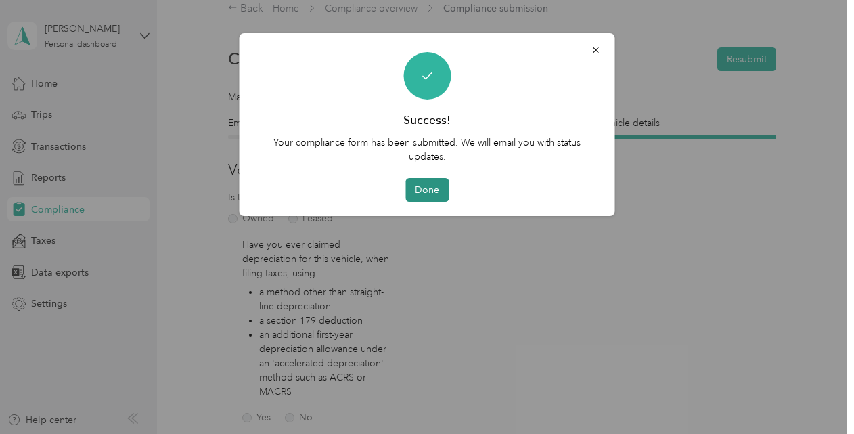
click at [431, 188] on button "Done" at bounding box center [426, 190] width 43 height 24
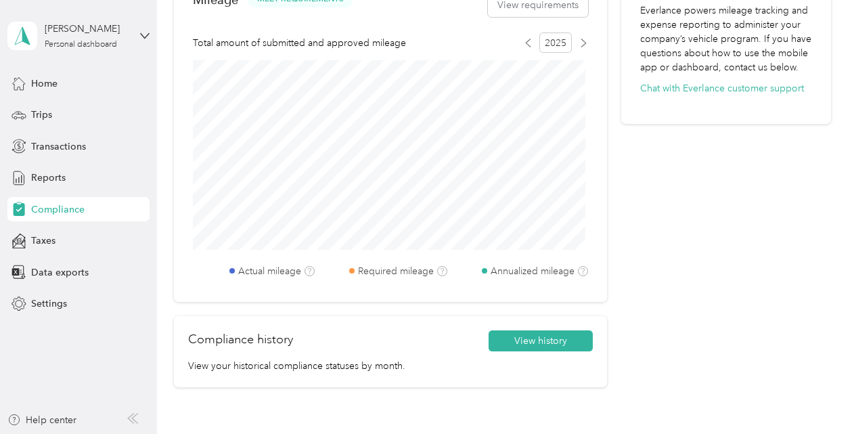
scroll to position [558, 0]
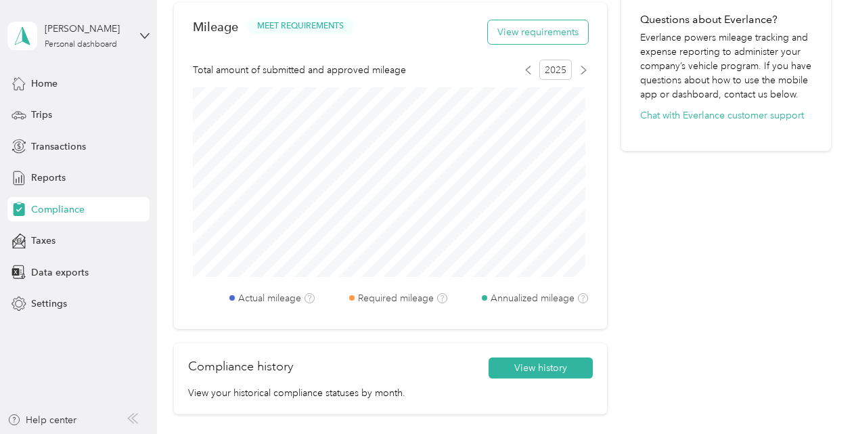
click at [531, 30] on button "View requirements" at bounding box center [538, 32] width 100 height 24
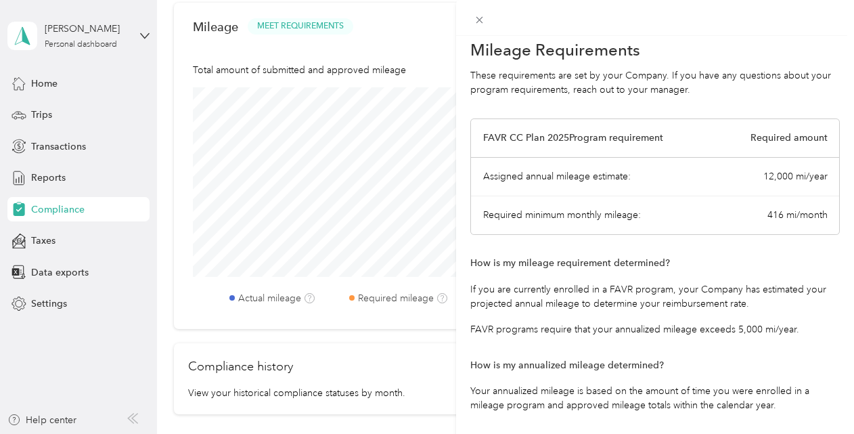
scroll to position [0, 0]
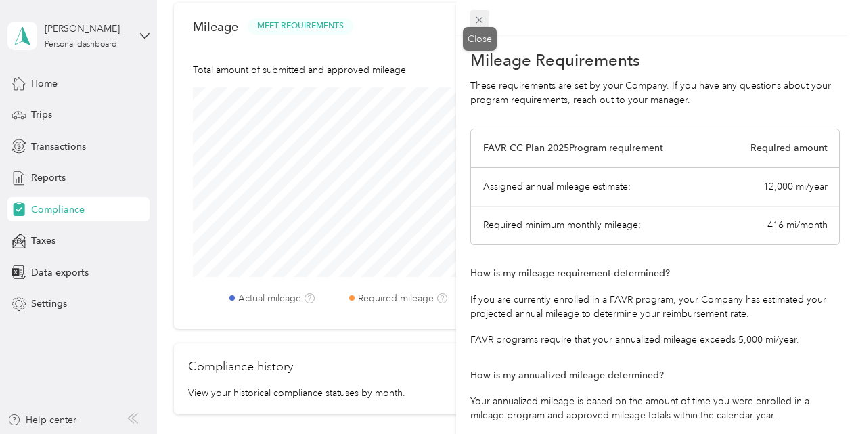
click at [482, 22] on icon at bounding box center [480, 20] width 12 height 12
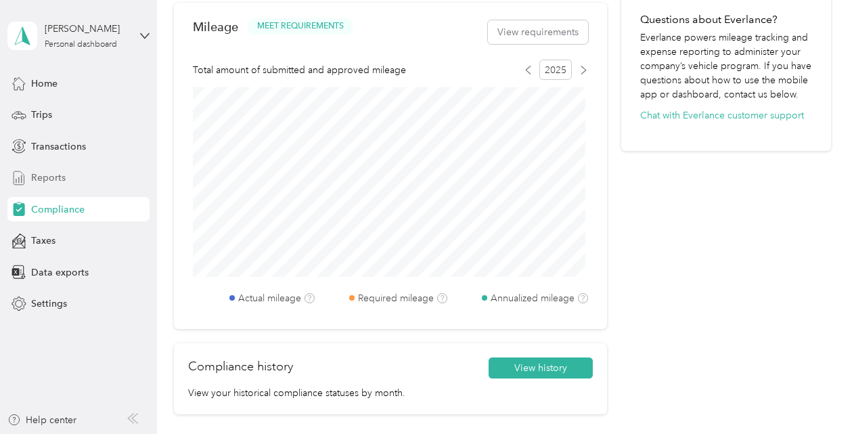
click at [47, 177] on span "Reports" at bounding box center [48, 178] width 35 height 14
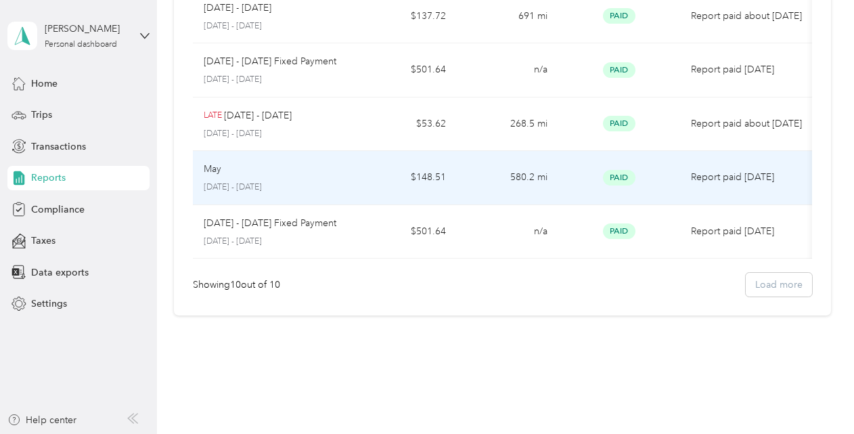
scroll to position [451, 0]
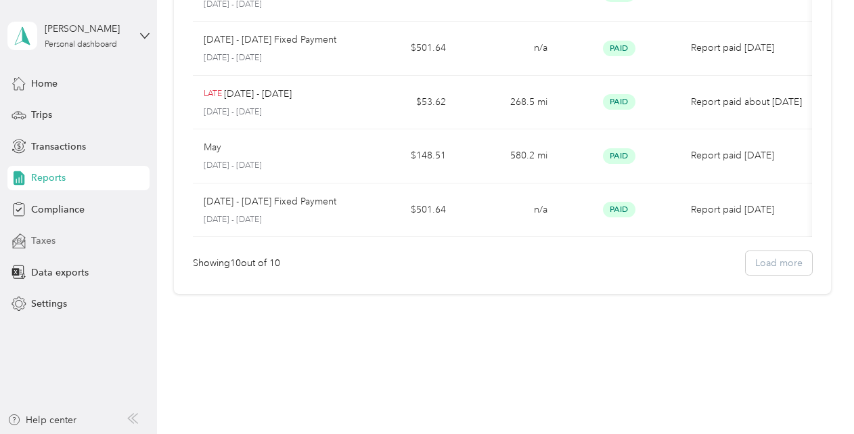
click at [47, 240] on span "Taxes" at bounding box center [43, 240] width 24 height 14
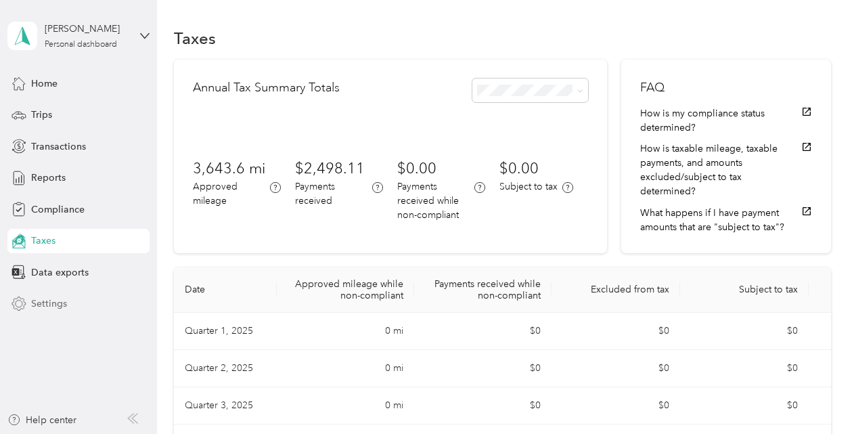
click at [48, 302] on span "Settings" at bounding box center [49, 303] width 36 height 14
